Goal: Task Accomplishment & Management: Use online tool/utility

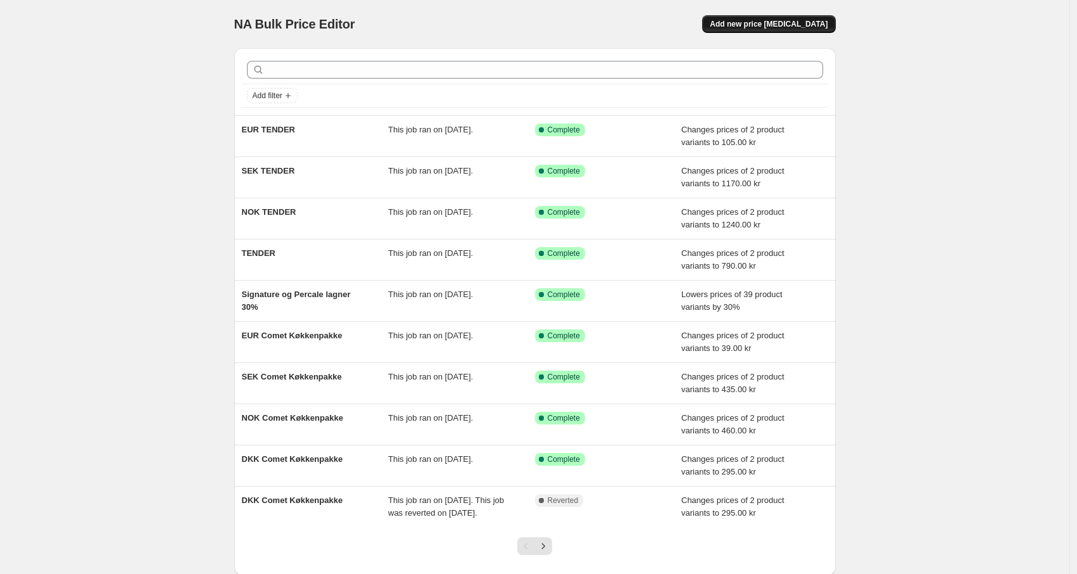
click at [790, 19] on span "Add new price [MEDICAL_DATA]" at bounding box center [769, 24] width 118 height 10
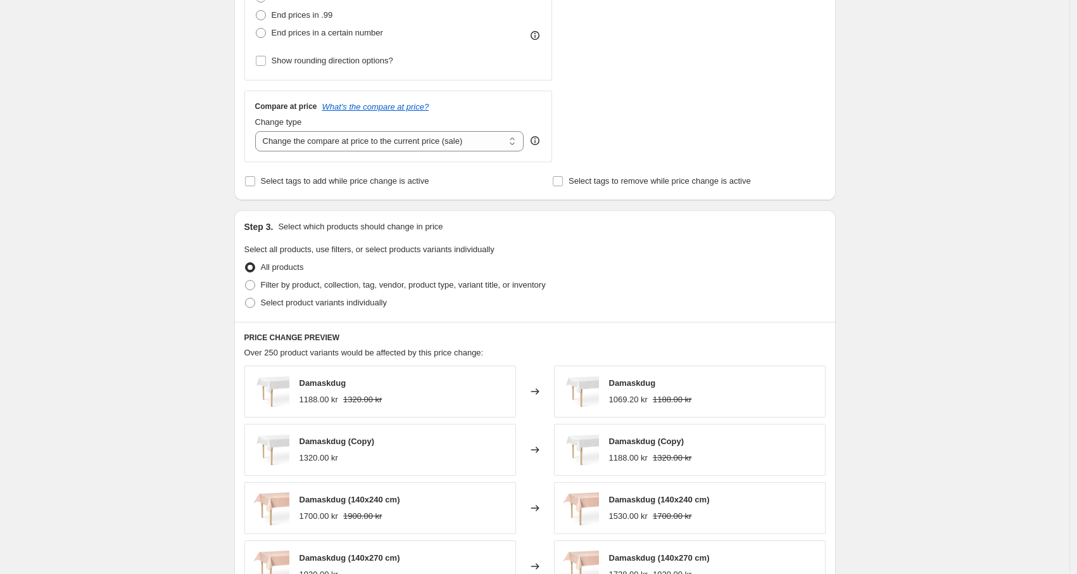
scroll to position [425, 0]
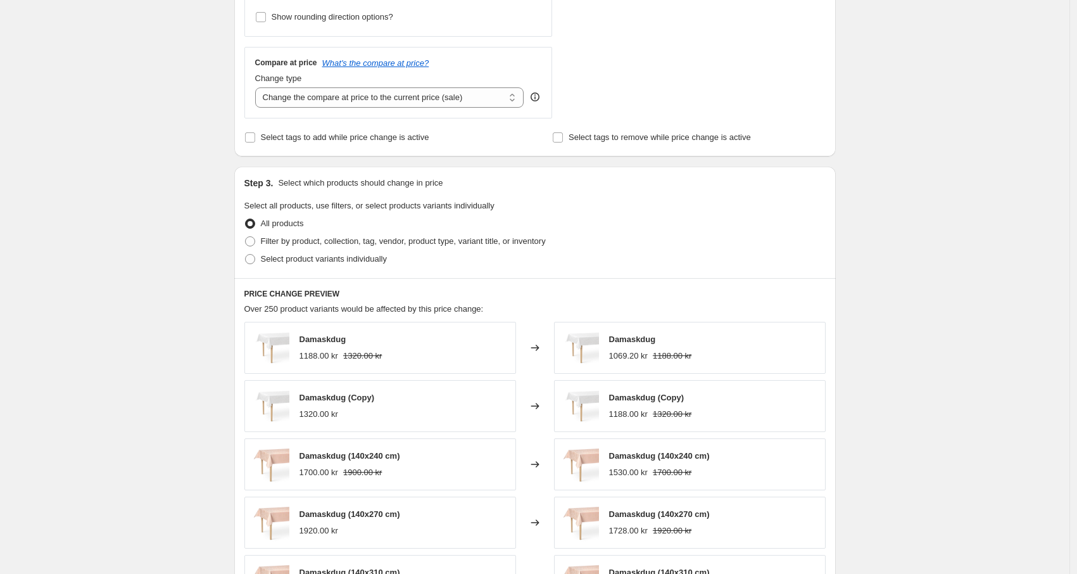
click at [628, 343] on span "Damaskdug" at bounding box center [632, 338] width 47 height 9
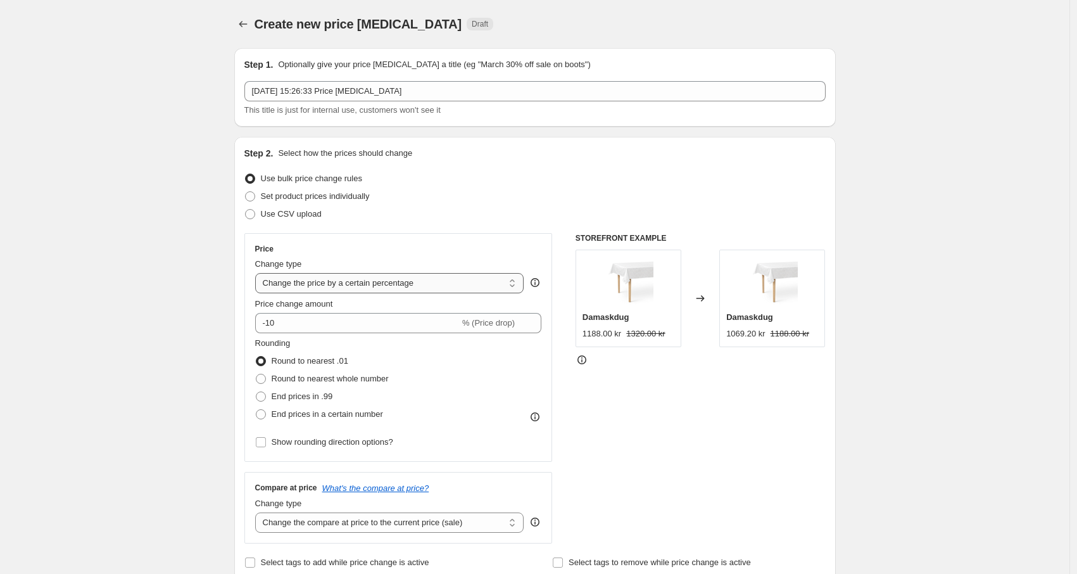
click at [315, 289] on select "Change the price to a certain amount Change the price by a certain amount Chang…" at bounding box center [389, 283] width 269 height 20
select select "to"
click at [258, 273] on select "Change the price to a certain amount Change the price by a certain amount Chang…" at bounding box center [389, 283] width 269 height 20
type input "80.00"
